Goal: Task Accomplishment & Management: Use online tool/utility

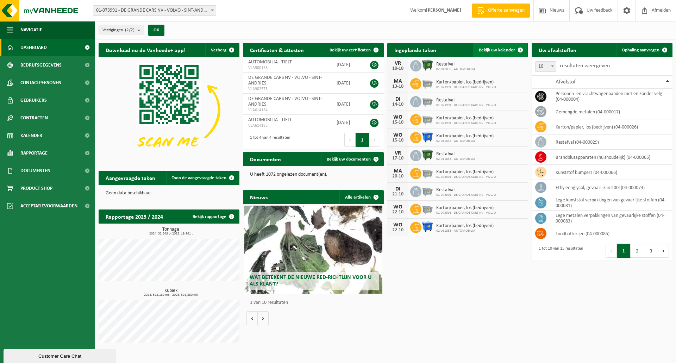
click at [500, 51] on span "Bekijk uw kalender" at bounding box center [497, 50] width 36 height 5
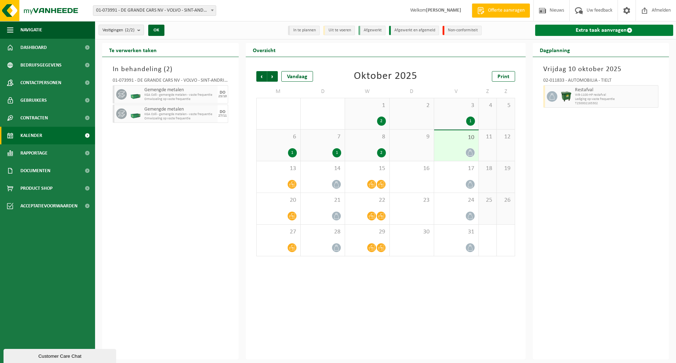
click at [608, 31] on link "Extra taak aanvragen" at bounding box center [604, 30] width 138 height 11
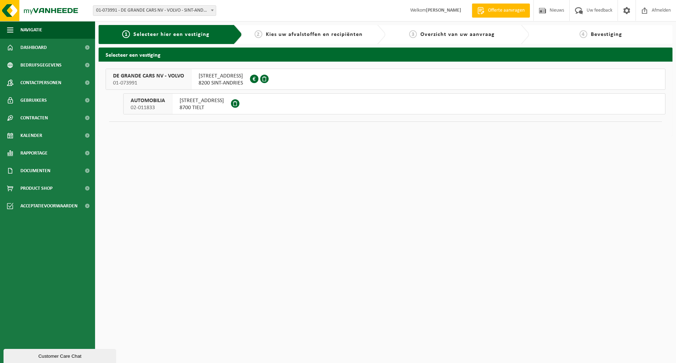
click at [226, 78] on span "GISTELSESTEENWEG 276" at bounding box center [220, 75] width 44 height 7
